Goal: Task Accomplishment & Management: Use online tool/utility

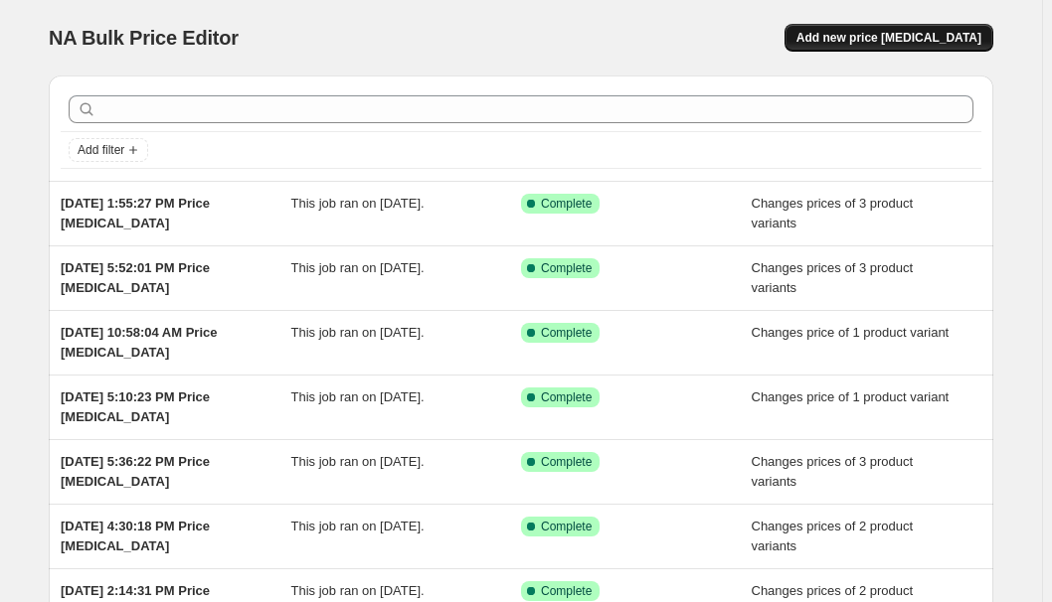
click at [966, 28] on button "Add new price [MEDICAL_DATA]" at bounding box center [888, 38] width 209 height 28
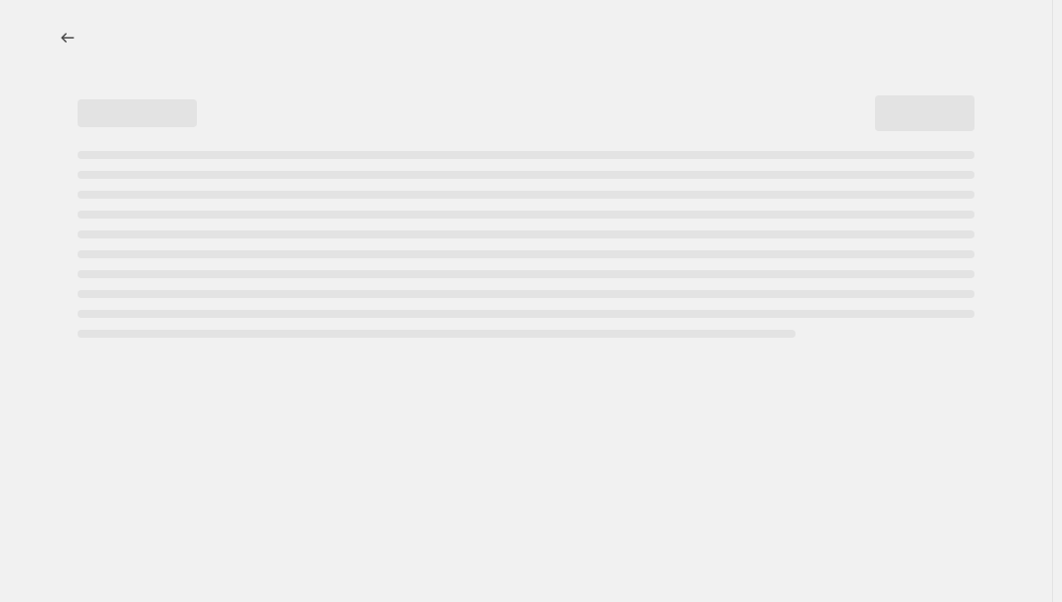
select select "percentage"
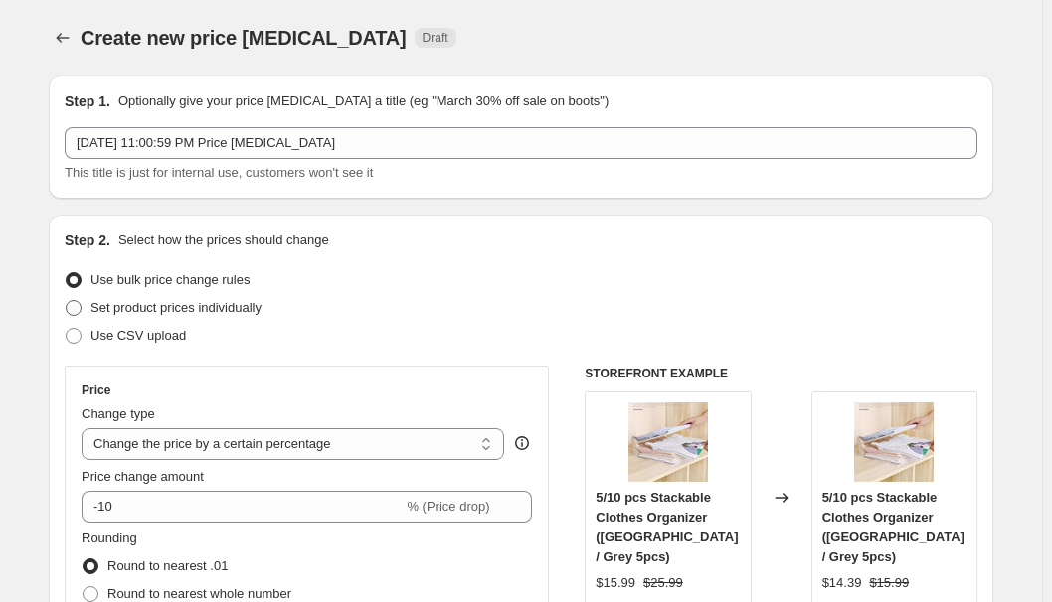
click at [114, 317] on span "Set product prices individually" at bounding box center [175, 308] width 171 height 20
click at [67, 301] on input "Set product prices individually" at bounding box center [66, 300] width 1 height 1
radio input "true"
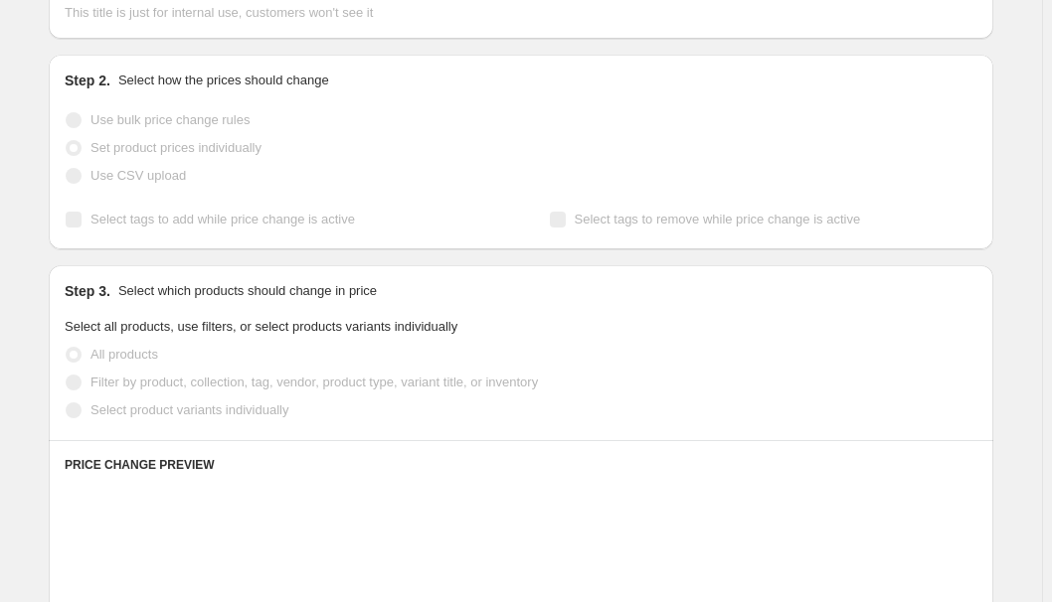
scroll to position [270, 0]
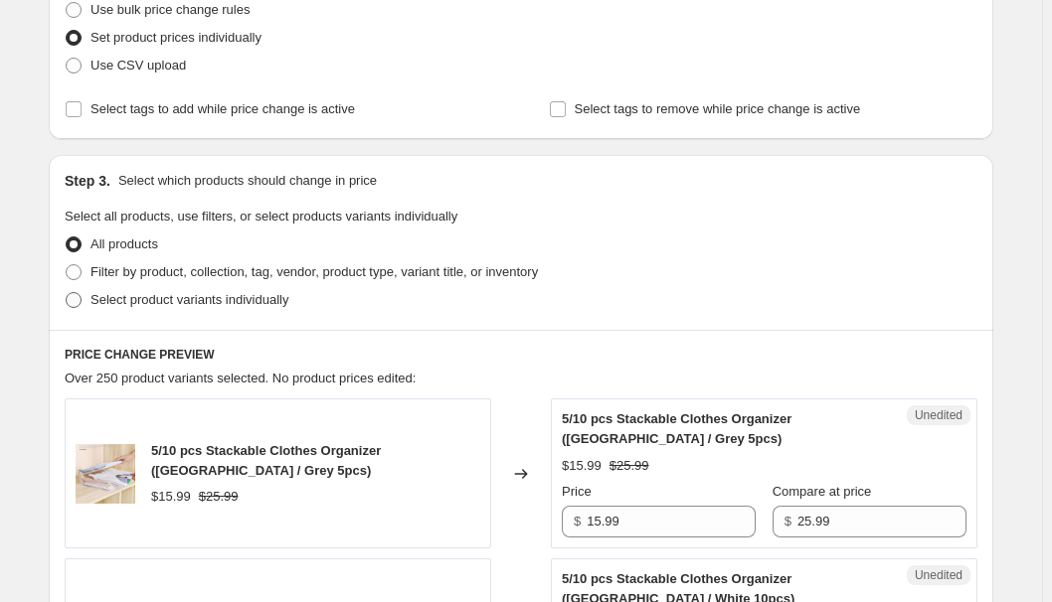
click at [178, 293] on span "Select product variants individually" at bounding box center [189, 299] width 198 height 15
click at [67, 293] on input "Select product variants individually" at bounding box center [66, 292] width 1 height 1
radio input "true"
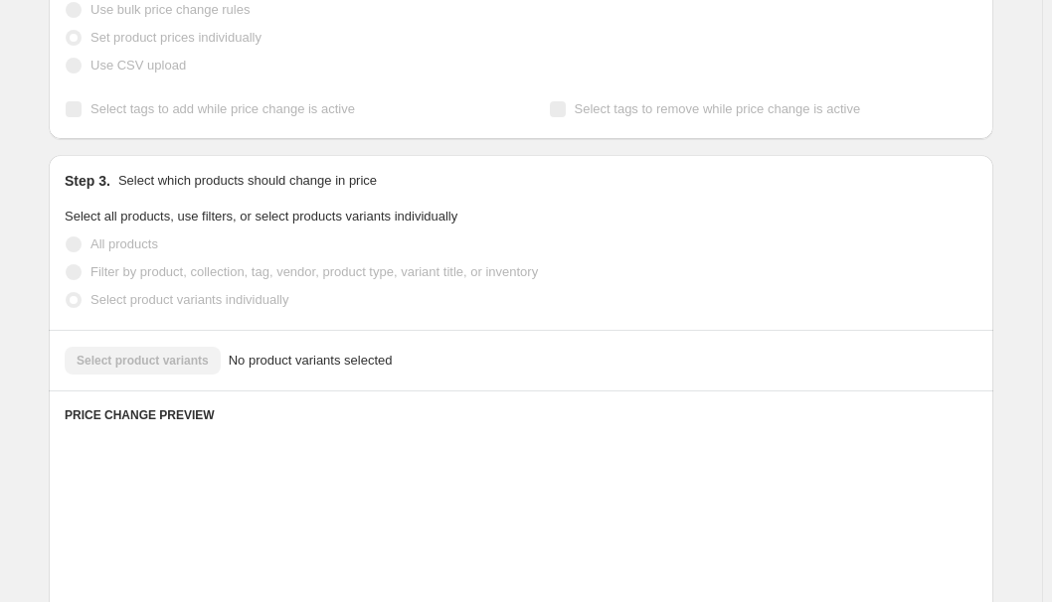
scroll to position [361, 0]
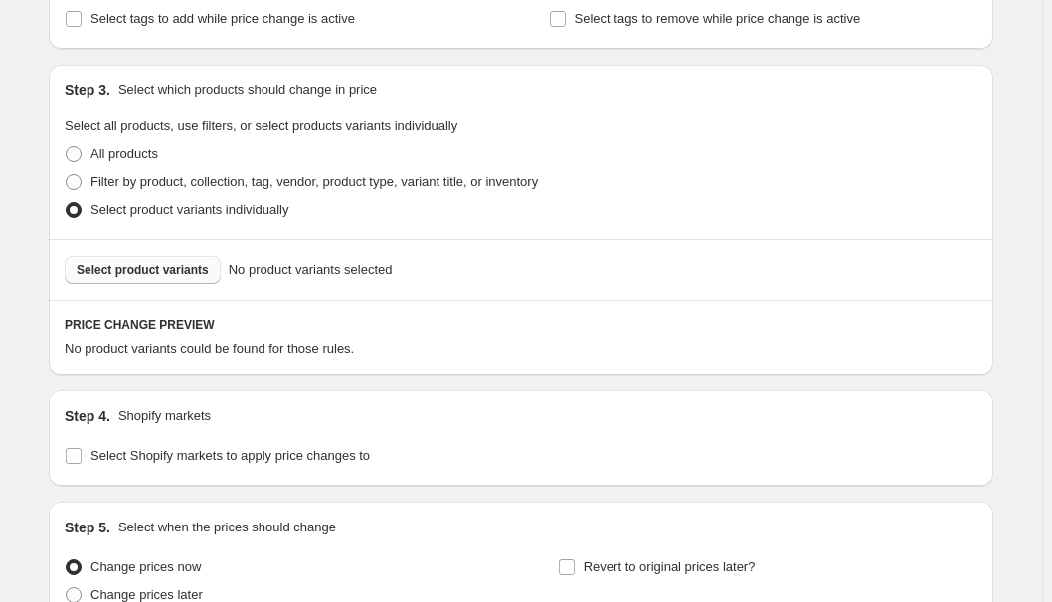
click at [161, 266] on span "Select product variants" at bounding box center [143, 270] width 132 height 16
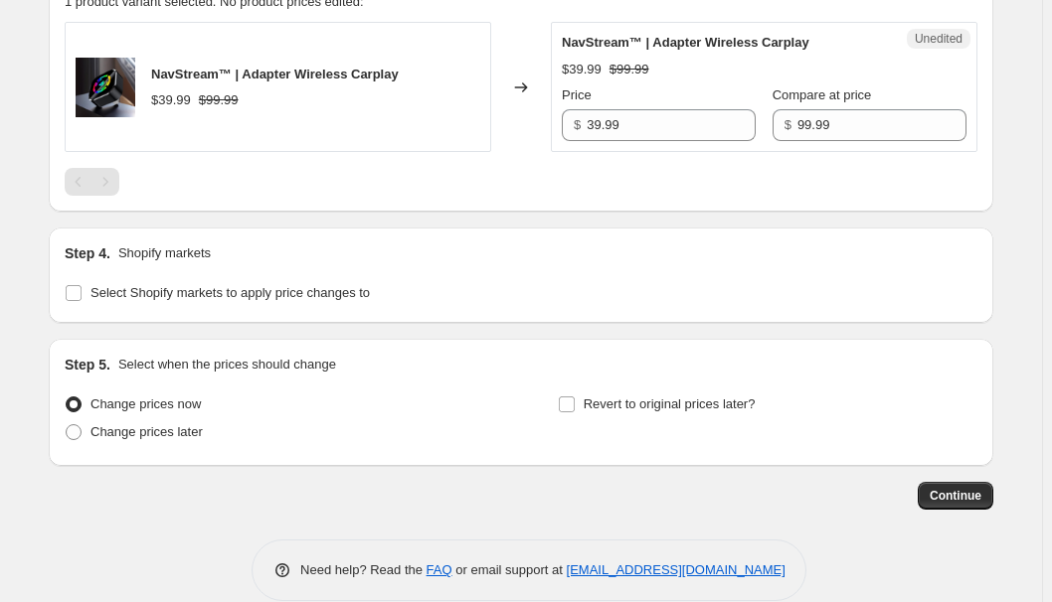
scroll to position [723, 0]
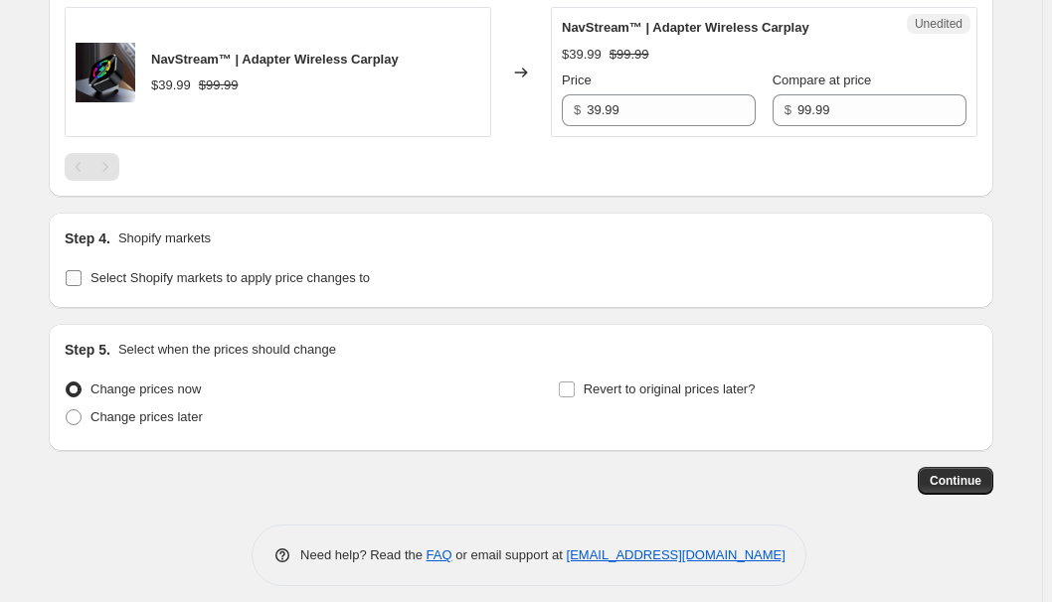
click at [166, 283] on span "Select Shopify markets to apply price changes to" at bounding box center [229, 277] width 279 height 15
click at [82, 283] on input "Select Shopify markets to apply price changes to" at bounding box center [74, 278] width 16 height 16
checkbox input "true"
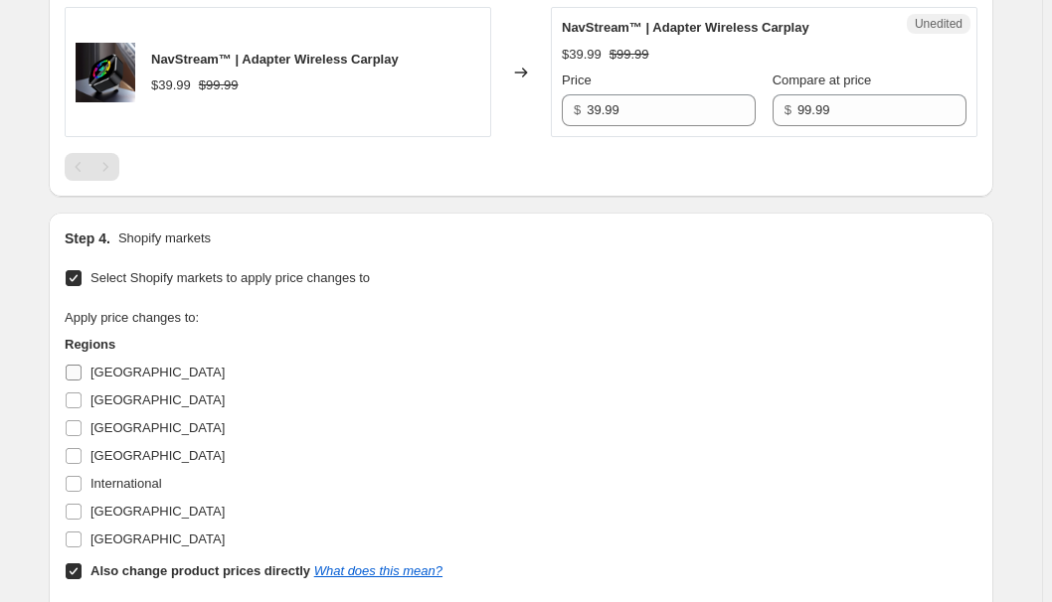
click at [124, 359] on label "[GEOGRAPHIC_DATA]" at bounding box center [145, 373] width 160 height 28
click at [82, 365] on input "[GEOGRAPHIC_DATA]" at bounding box center [74, 373] width 16 height 16
checkbox input "true"
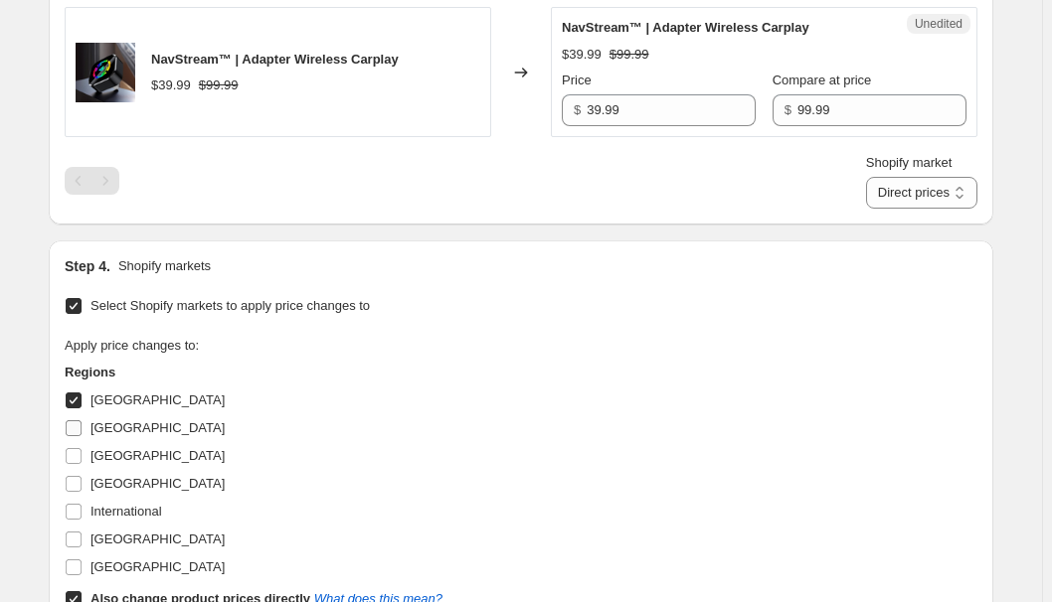
click at [106, 426] on span "[GEOGRAPHIC_DATA]" at bounding box center [157, 428] width 134 height 15
click at [82, 426] on input "[GEOGRAPHIC_DATA]" at bounding box center [74, 429] width 16 height 16
click at [106, 426] on span "[GEOGRAPHIC_DATA]" at bounding box center [157, 428] width 134 height 15
click at [82, 426] on input "[GEOGRAPHIC_DATA]" at bounding box center [74, 429] width 16 height 16
checkbox input "false"
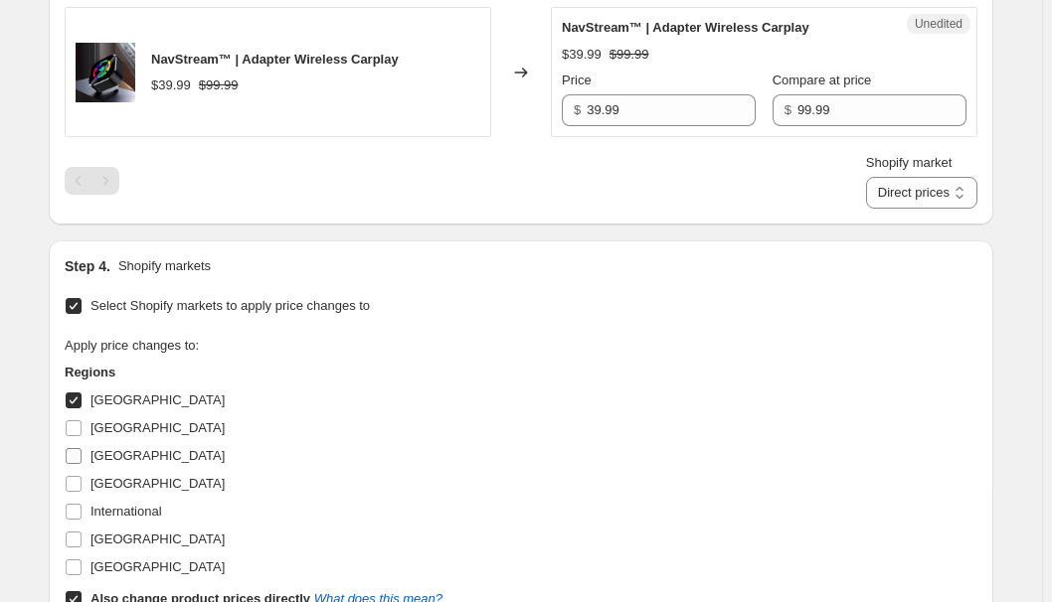
click at [93, 450] on label "[GEOGRAPHIC_DATA]" at bounding box center [145, 456] width 160 height 28
click at [82, 450] on input "[GEOGRAPHIC_DATA]" at bounding box center [74, 456] width 16 height 16
checkbox input "true"
click at [106, 477] on span "[GEOGRAPHIC_DATA]" at bounding box center [157, 483] width 134 height 15
click at [82, 477] on input "[GEOGRAPHIC_DATA]" at bounding box center [74, 484] width 16 height 16
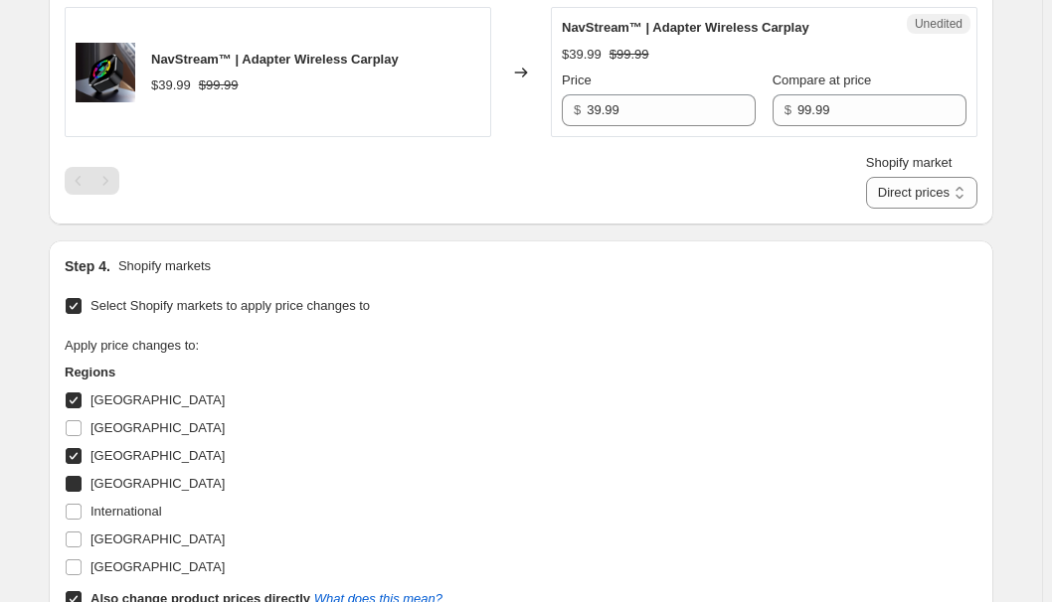
checkbox input "true"
click at [132, 532] on span "[GEOGRAPHIC_DATA]" at bounding box center [157, 539] width 134 height 15
click at [82, 532] on input "[GEOGRAPHIC_DATA]" at bounding box center [74, 540] width 16 height 16
checkbox input "true"
click at [112, 593] on b "Also change product prices directly" at bounding box center [200, 599] width 220 height 15
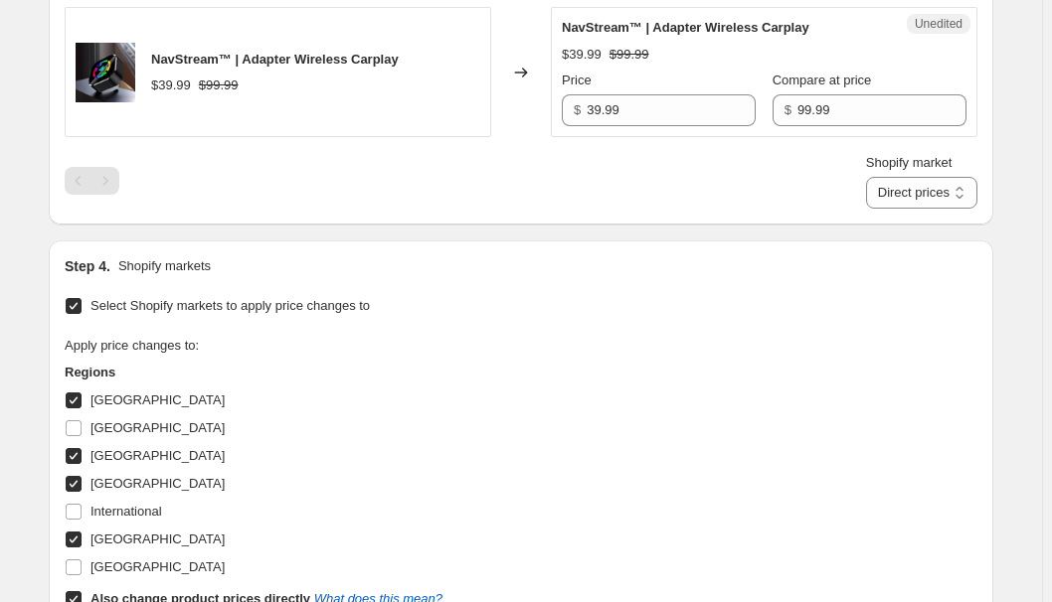
click at [82, 593] on input "Also change product prices directly What does this mean?" at bounding box center [74, 600] width 16 height 16
checkbox input "false"
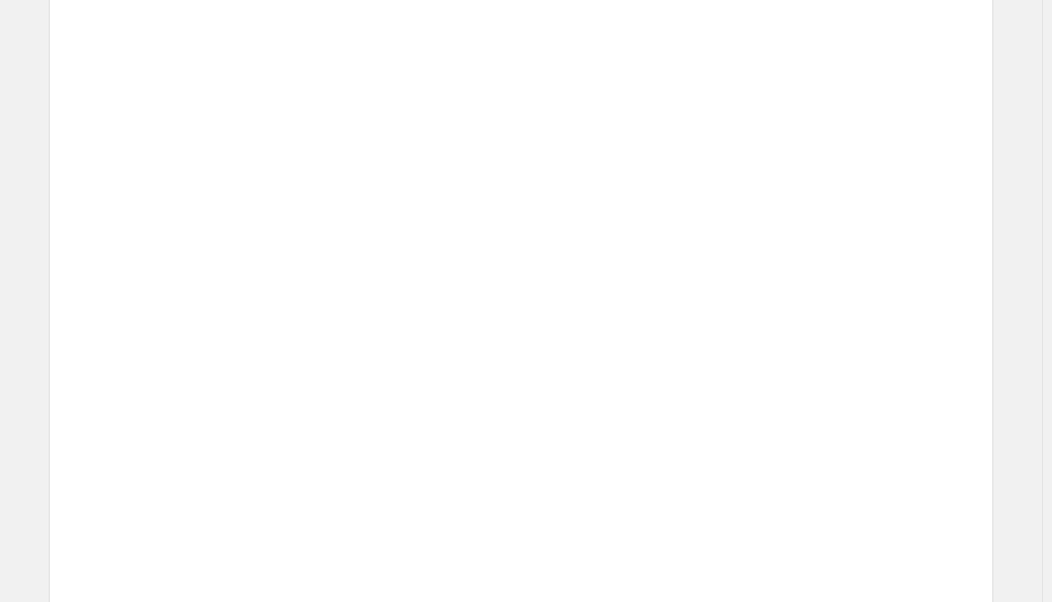
scroll to position [726, 0]
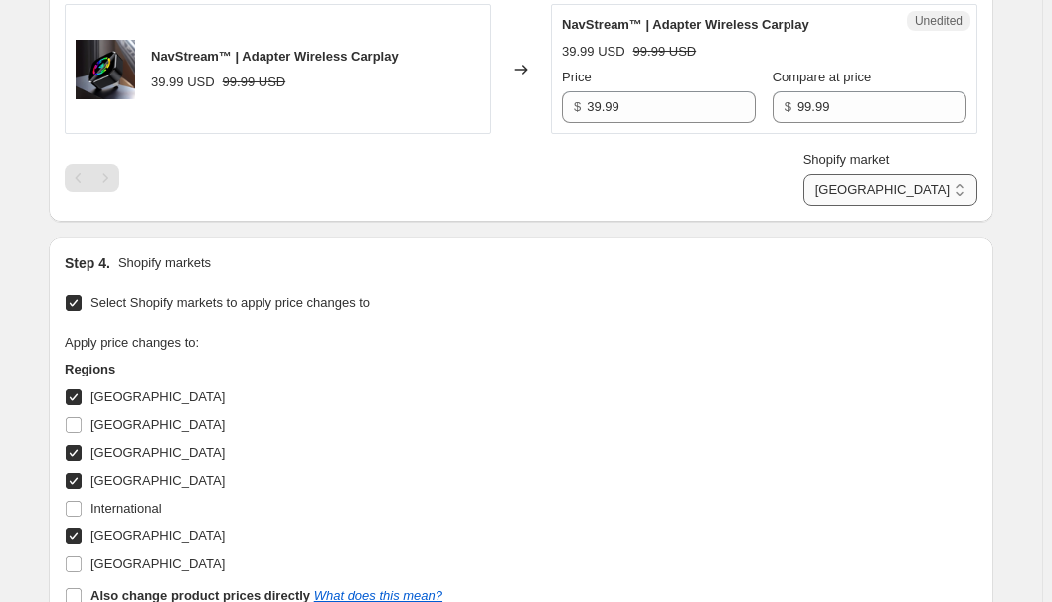
drag, startPoint x: 905, startPoint y: 188, endPoint x: 909, endPoint y: 202, distance: 14.5
click at [905, 188] on select "[GEOGRAPHIC_DATA] [GEOGRAPHIC_DATA] [GEOGRAPHIC_DATA] [GEOGRAPHIC_DATA]" at bounding box center [890, 190] width 174 height 32
click at [896, 206] on select "[GEOGRAPHIC_DATA] [GEOGRAPHIC_DATA] [GEOGRAPHIC_DATA] [GEOGRAPHIC_DATA]" at bounding box center [890, 190] width 174 height 32
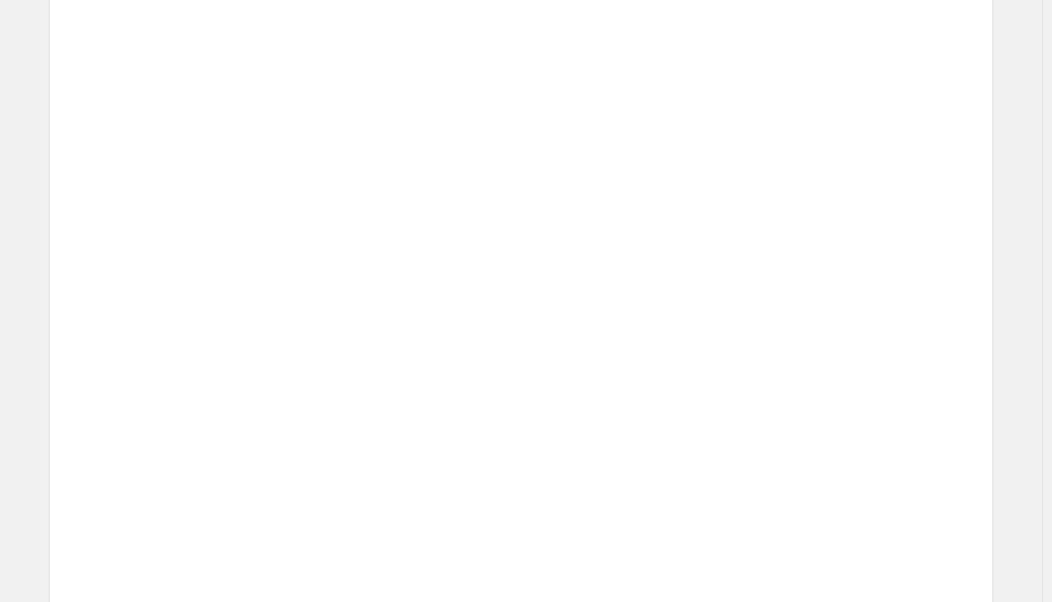
click at [803, 254] on div "Price $ 53.15 Compare at price $ 59.05" at bounding box center [796, 236] width 339 height 56
click at [805, 254] on div "Price $ 53.15 Compare at price $ 59.05" at bounding box center [796, 236] width 339 height 56
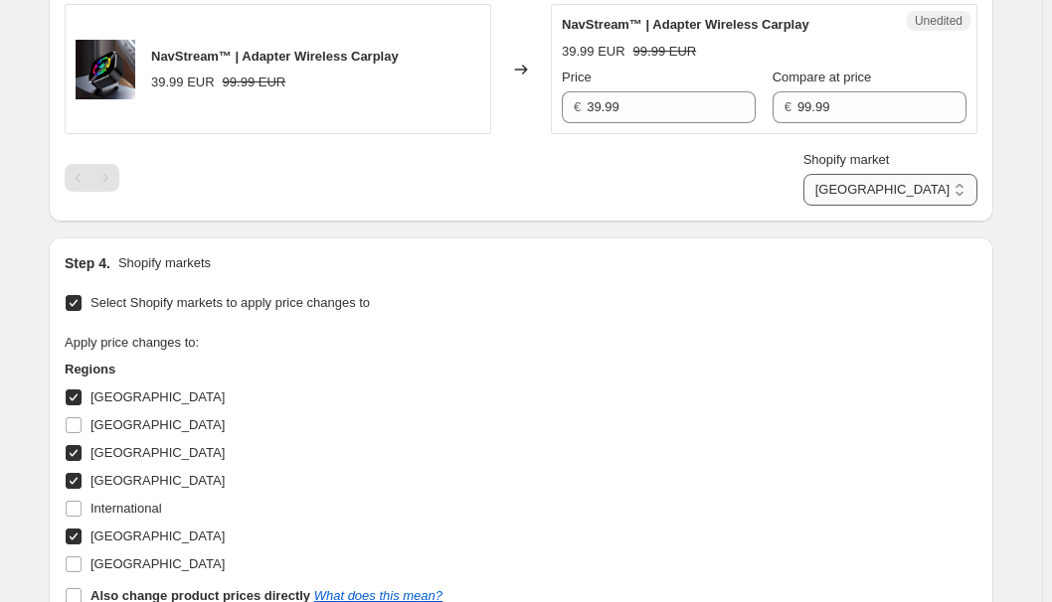
drag, startPoint x: 967, startPoint y: 183, endPoint x: 962, endPoint y: 202, distance: 19.5
click at [967, 182] on select "[GEOGRAPHIC_DATA] [GEOGRAPHIC_DATA] [GEOGRAPHIC_DATA] [GEOGRAPHIC_DATA]" at bounding box center [890, 190] width 174 height 32
click at [891, 206] on select "[GEOGRAPHIC_DATA] [GEOGRAPHIC_DATA] [GEOGRAPHIC_DATA] [GEOGRAPHIC_DATA]" at bounding box center [890, 190] width 174 height 32
click at [966, 203] on select "[GEOGRAPHIC_DATA] [GEOGRAPHIC_DATA] [GEOGRAPHIC_DATA] [GEOGRAPHIC_DATA]" at bounding box center [890, 190] width 174 height 32
select select "7501644017"
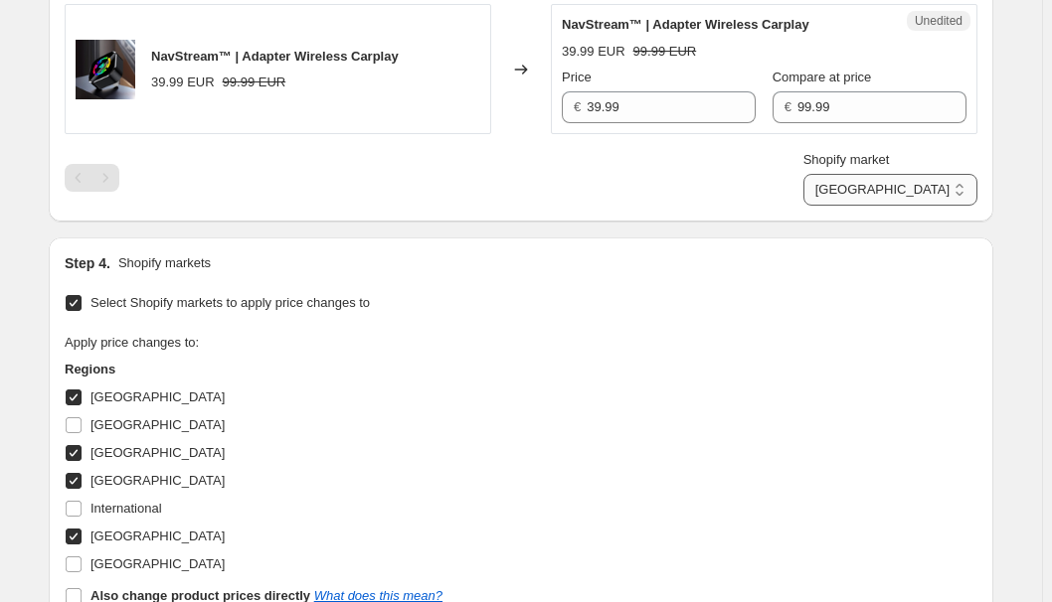
click at [848, 206] on select "[GEOGRAPHIC_DATA] [GEOGRAPHIC_DATA] [GEOGRAPHIC_DATA] [GEOGRAPHIC_DATA]" at bounding box center [890, 190] width 174 height 32
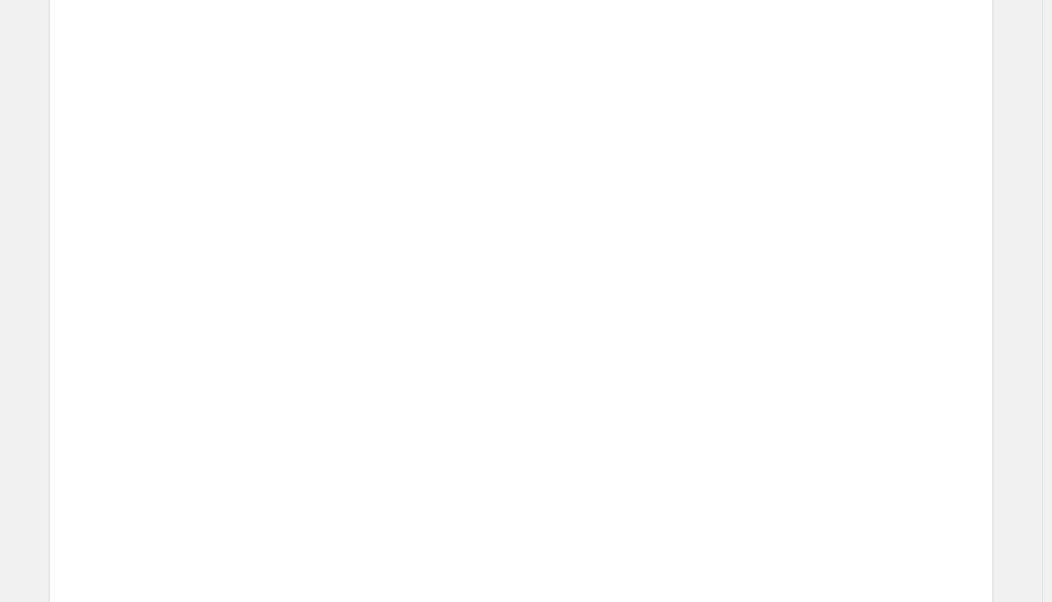
click at [919, 291] on span "Unedited" at bounding box center [939, 301] width 64 height 20
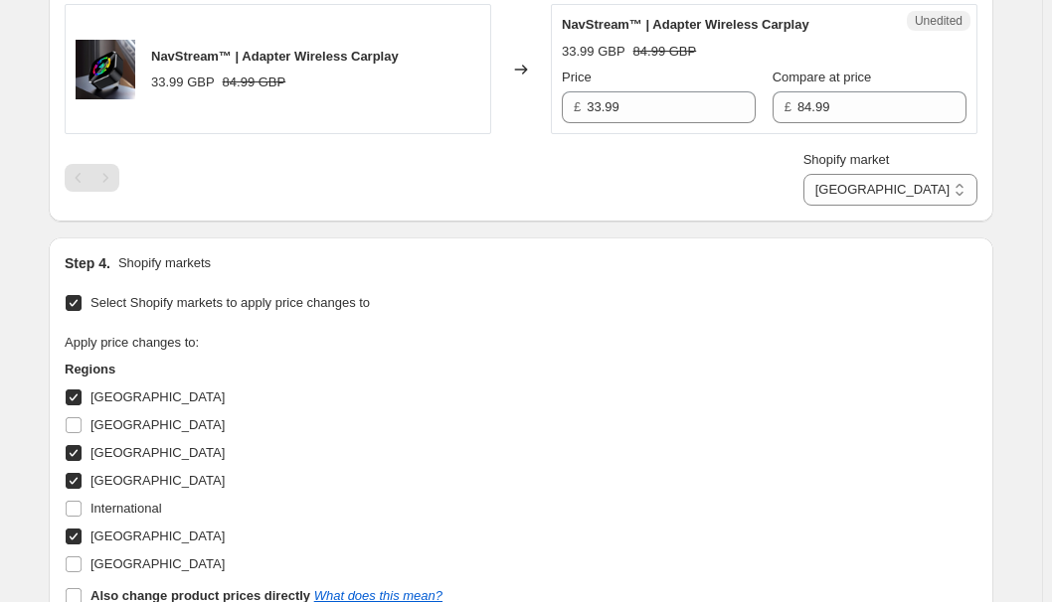
click at [596, 333] on div "Apply price changes to: Regions [GEOGRAPHIC_DATA] [GEOGRAPHIC_DATA] [GEOGRAPHIC…" at bounding box center [521, 471] width 913 height 276
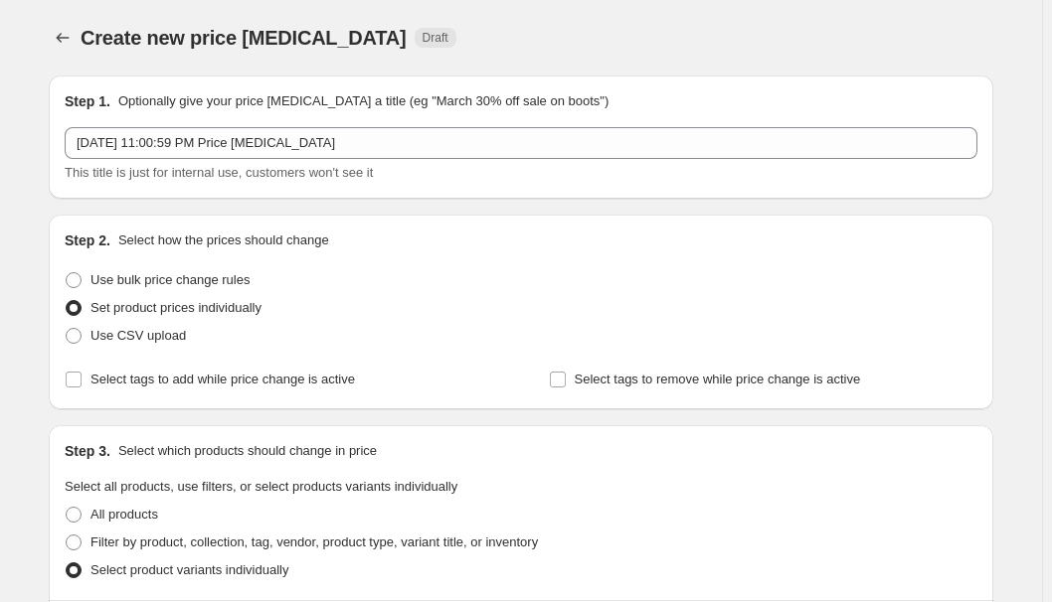
scroll to position [0, 0]
